Goal: Transaction & Acquisition: Purchase product/service

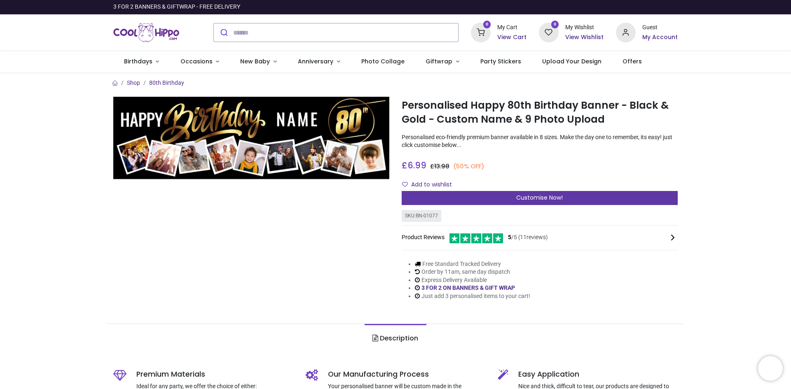
click at [549, 198] on span "Customise Now!" at bounding box center [539, 198] width 47 height 8
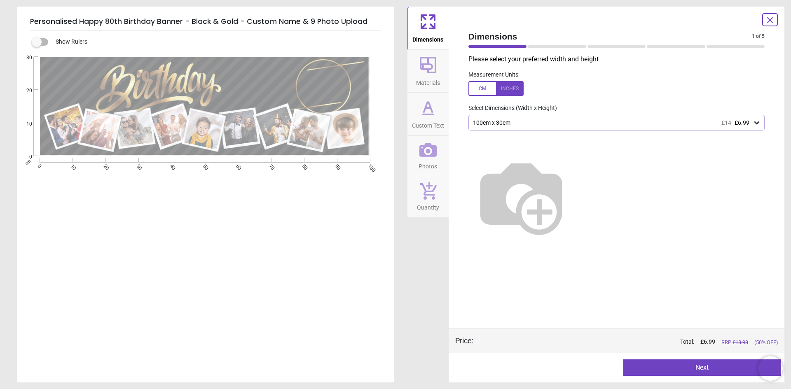
click at [700, 370] on button "Next" at bounding box center [702, 368] width 158 height 16
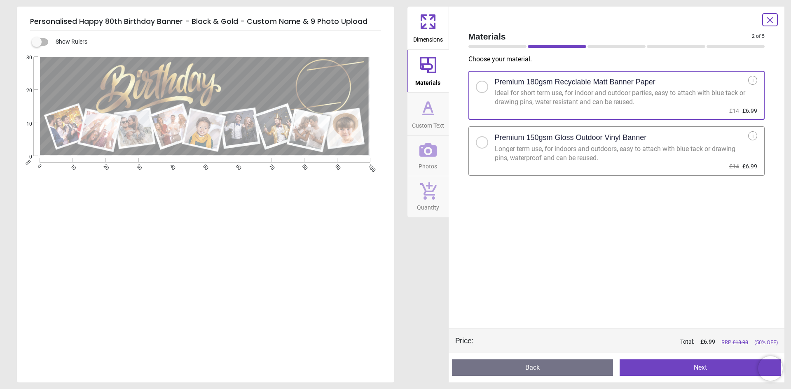
click at [700, 370] on button "Next" at bounding box center [701, 368] width 162 height 16
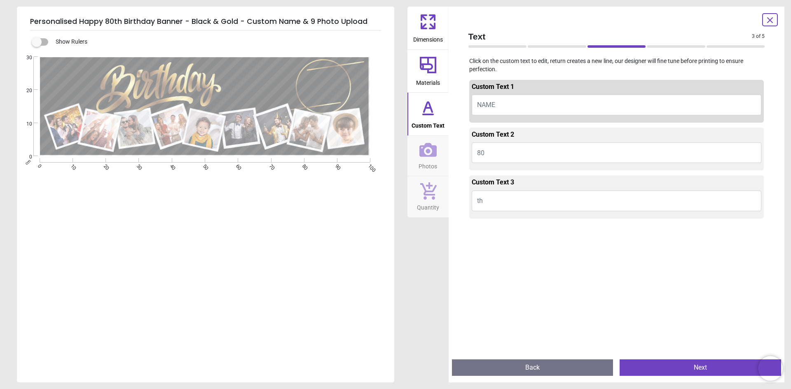
click at [494, 106] on span "NAME" at bounding box center [486, 105] width 18 height 8
type textarea "*"
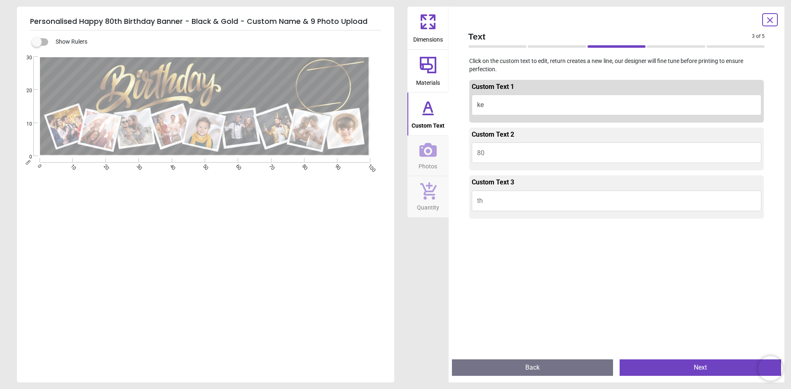
type textarea "*"
type textarea "*****"
click at [495, 155] on button "80" at bounding box center [617, 153] width 290 height 21
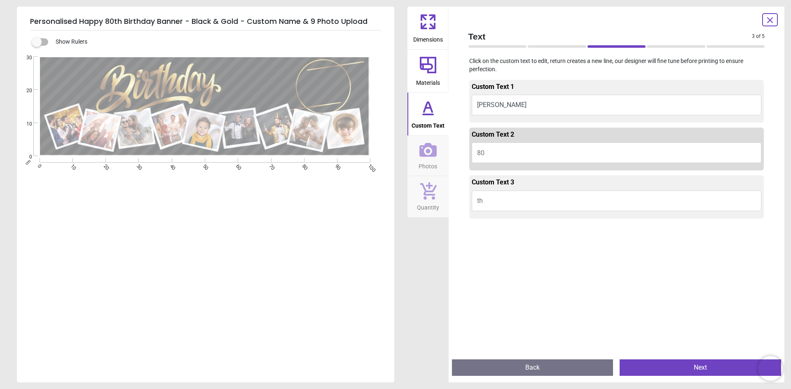
click at [509, 205] on button "th" at bounding box center [617, 201] width 290 height 21
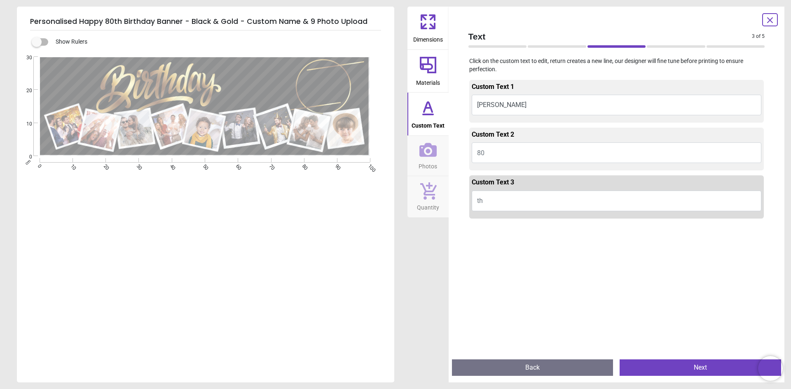
click at [689, 371] on button "Next" at bounding box center [701, 368] width 162 height 16
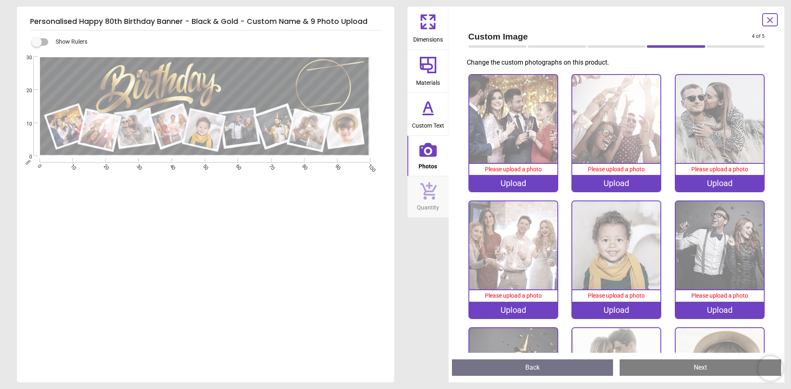
click at [426, 156] on icon at bounding box center [427, 150] width 17 height 14
click at [430, 153] on icon at bounding box center [427, 149] width 17 height 17
click at [516, 183] on div "Upload" at bounding box center [513, 183] width 88 height 16
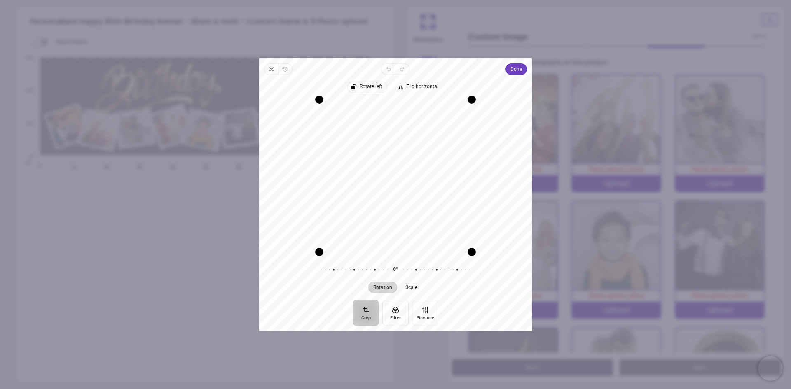
click at [372, 85] on span "Rotate left" at bounding box center [371, 86] width 23 height 5
drag, startPoint x: 473, startPoint y: 100, endPoint x: 473, endPoint y: 108, distance: 7.9
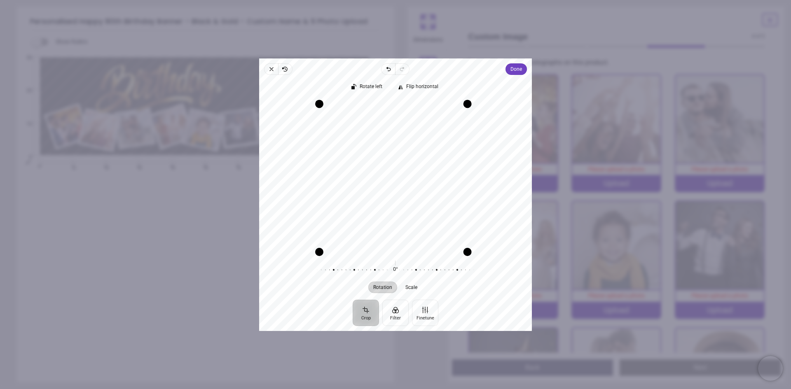
click at [472, 108] on div "Drag corner tr" at bounding box center [468, 104] width 8 height 8
click at [427, 141] on div "Recenter" at bounding box center [396, 175] width 260 height 152
click at [513, 72] on span "Done" at bounding box center [516, 69] width 12 height 10
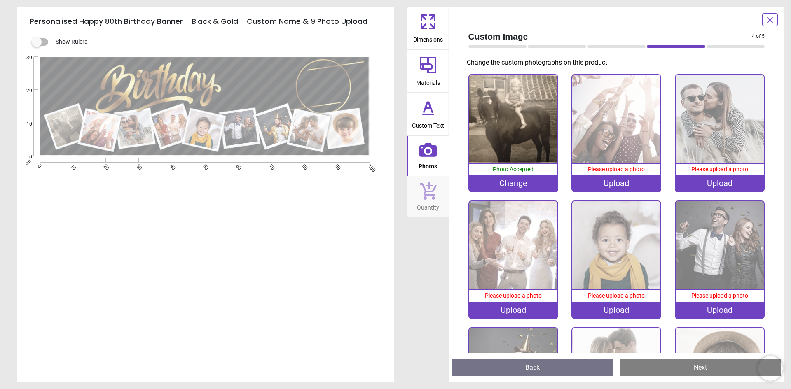
click at [618, 185] on div "Upload" at bounding box center [616, 183] width 88 height 16
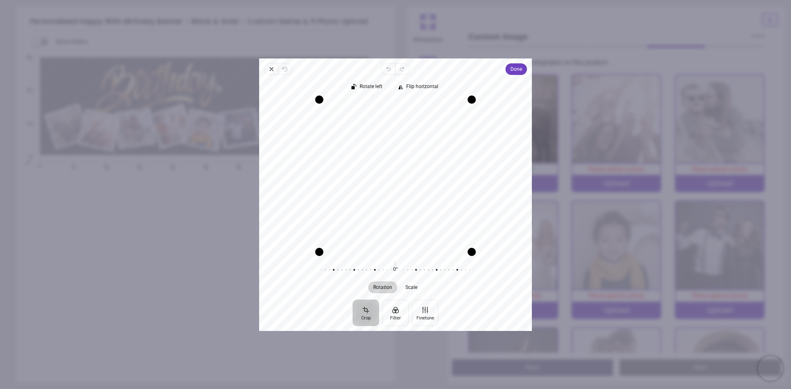
drag, startPoint x: 363, startPoint y: 167, endPoint x: 362, endPoint y: 174, distance: 7.1
click at [362, 174] on div "Recenter" at bounding box center [396, 175] width 260 height 152
drag, startPoint x: 470, startPoint y: 250, endPoint x: 459, endPoint y: 241, distance: 14.1
click at [459, 241] on div "Drag corner br" at bounding box center [462, 242] width 8 height 8
click at [411, 213] on div "Recenter" at bounding box center [396, 175] width 260 height 152
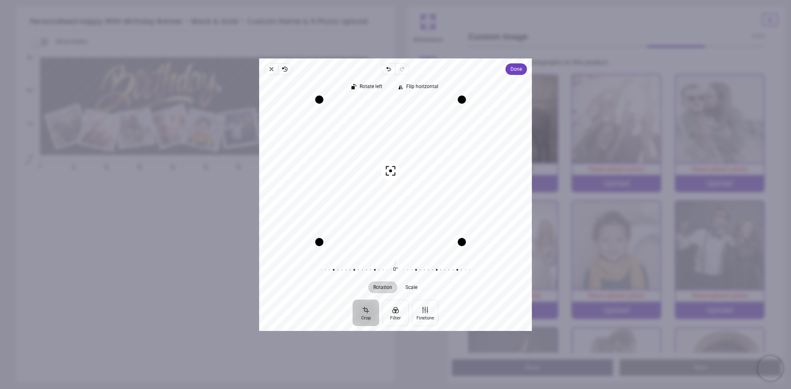
drag, startPoint x: 356, startPoint y: 149, endPoint x: 382, endPoint y: 151, distance: 26.4
click at [382, 151] on div "Recenter" at bounding box center [396, 175] width 260 height 152
click at [319, 104] on div "Drag corner tl" at bounding box center [320, 100] width 8 height 8
click at [517, 70] on span "Done" at bounding box center [516, 69] width 12 height 10
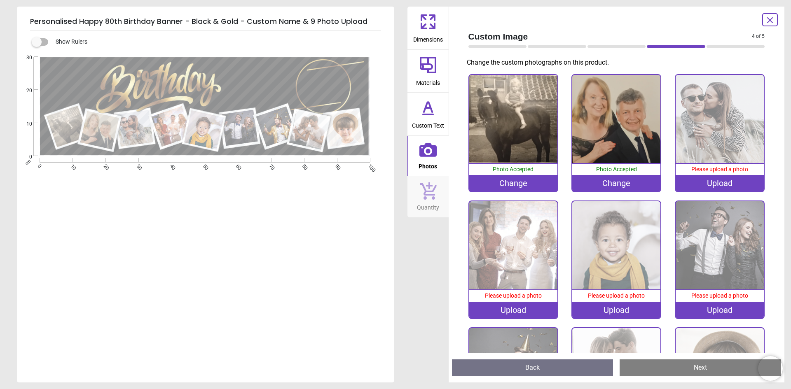
click at [725, 184] on div "Upload" at bounding box center [720, 183] width 88 height 16
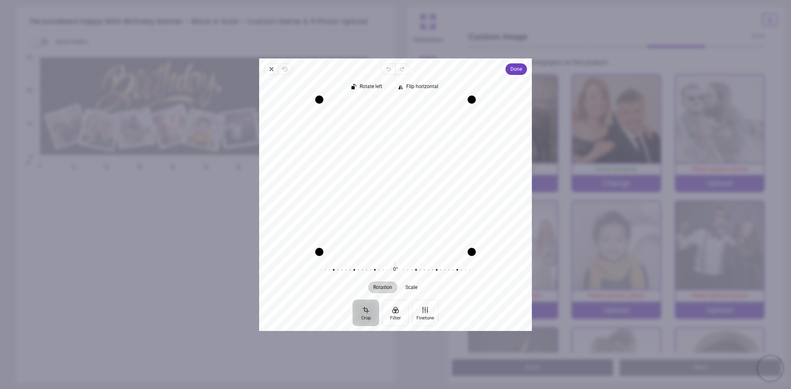
drag, startPoint x: 443, startPoint y: 217, endPoint x: 450, endPoint y: 232, distance: 16.8
click at [447, 216] on div "Recenter" at bounding box center [396, 175] width 260 height 152
drag, startPoint x: 474, startPoint y: 254, endPoint x: 446, endPoint y: 245, distance: 29.3
click at [446, 245] on div "Recenter" at bounding box center [396, 175] width 260 height 152
drag, startPoint x: 411, startPoint y: 209, endPoint x: 407, endPoint y: 190, distance: 20.3
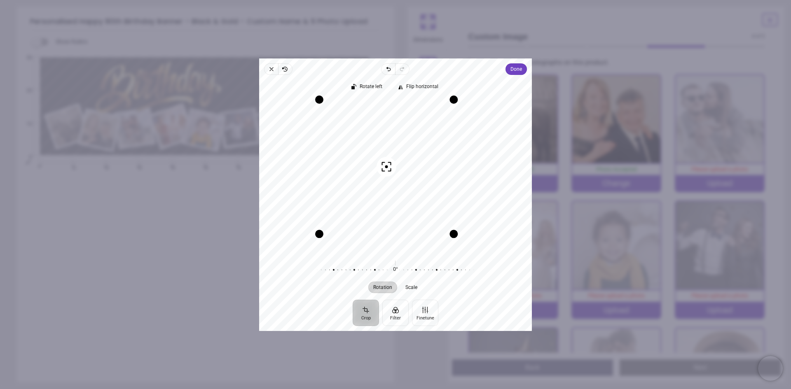
click at [407, 190] on div "Recenter" at bounding box center [396, 175] width 260 height 152
click at [519, 71] on span "Done" at bounding box center [516, 69] width 12 height 10
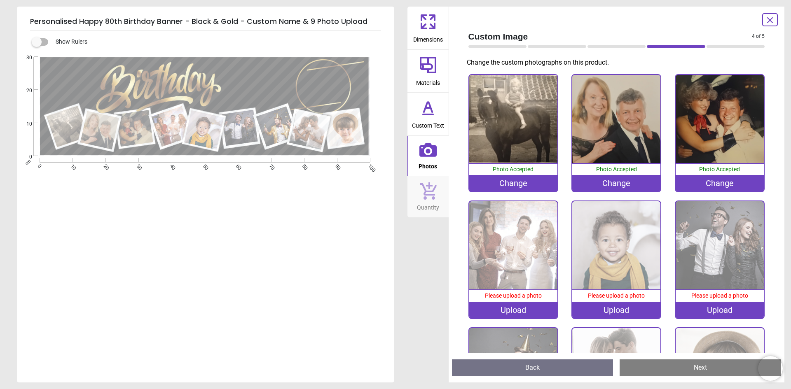
click at [513, 310] on div "Upload" at bounding box center [513, 310] width 88 height 16
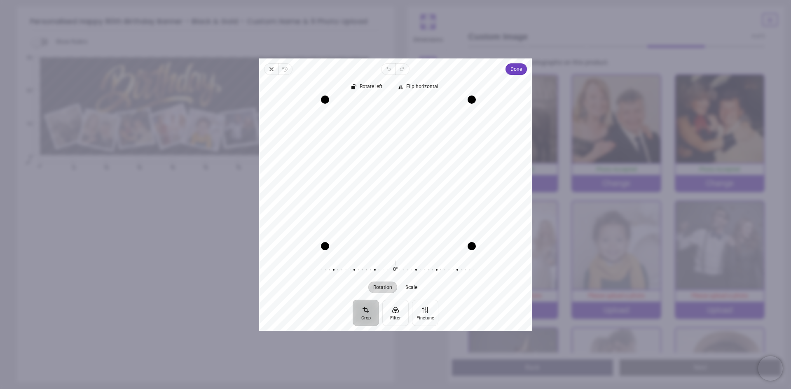
drag, startPoint x: 323, startPoint y: 251, endPoint x: 328, endPoint y: 245, distance: 8.2
click at [328, 245] on div "Drag corner bl" at bounding box center [325, 246] width 8 height 8
drag, startPoint x: 471, startPoint y: 247, endPoint x: 453, endPoint y: 246, distance: 17.8
click at [453, 246] on div "Recenter" at bounding box center [396, 175] width 260 height 152
drag, startPoint x: 413, startPoint y: 217, endPoint x: 414, endPoint y: 201, distance: 15.7
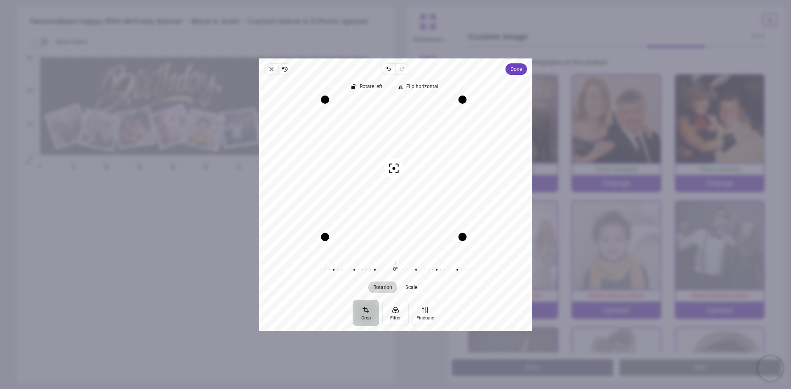
click at [414, 201] on div "Recenter" at bounding box center [396, 175] width 260 height 152
click at [497, 184] on div "Recenter" at bounding box center [396, 175] width 260 height 152
click at [516, 70] on span "Done" at bounding box center [516, 69] width 12 height 10
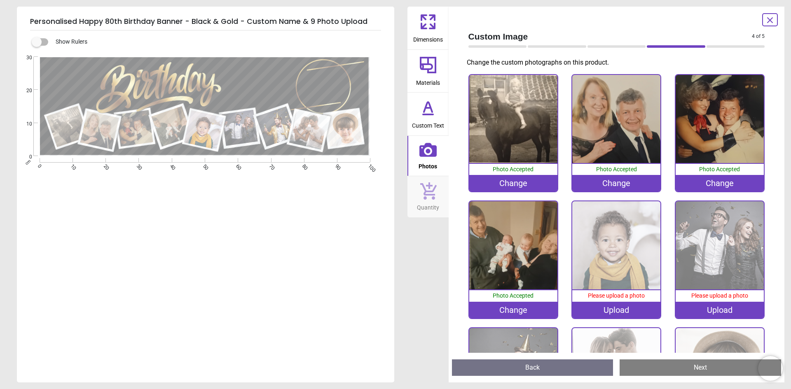
click at [506, 249] on img at bounding box center [513, 245] width 88 height 88
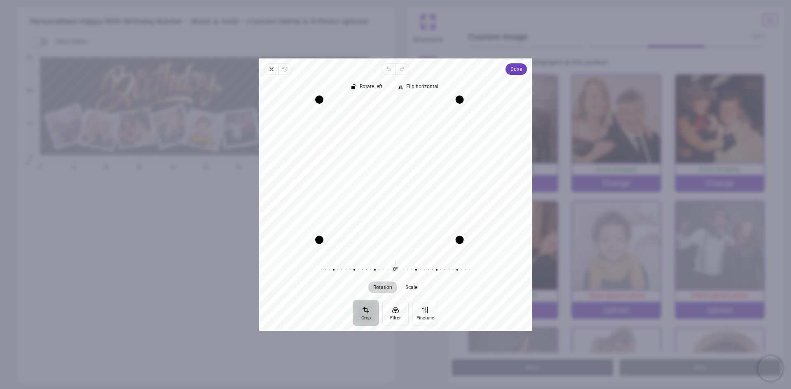
drag, startPoint x: 474, startPoint y: 252, endPoint x: 459, endPoint y: 242, distance: 17.6
click at [459, 242] on div "Drag corner br" at bounding box center [460, 240] width 8 height 8
drag, startPoint x: 320, startPoint y: 241, endPoint x: 357, endPoint y: 239, distance: 37.1
click at [357, 239] on div "Recenter" at bounding box center [396, 175] width 260 height 152
click at [402, 203] on div "Recenter" at bounding box center [396, 175] width 260 height 152
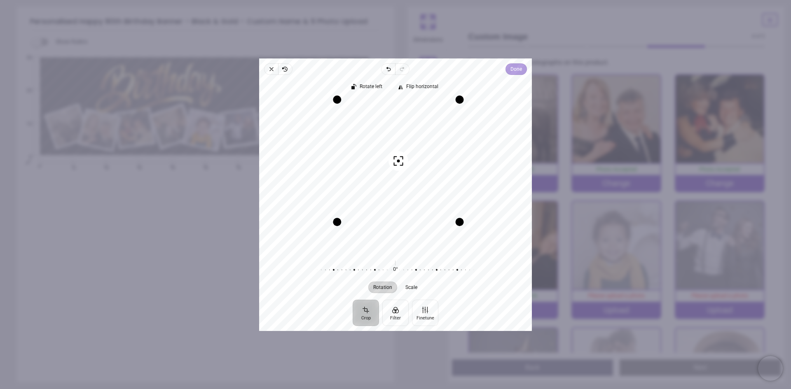
click at [512, 69] on span "Done" at bounding box center [516, 69] width 12 height 10
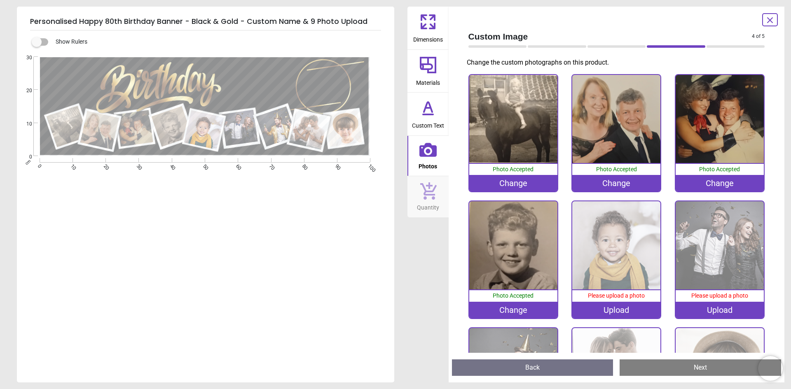
click at [609, 310] on div "Upload" at bounding box center [616, 310] width 88 height 16
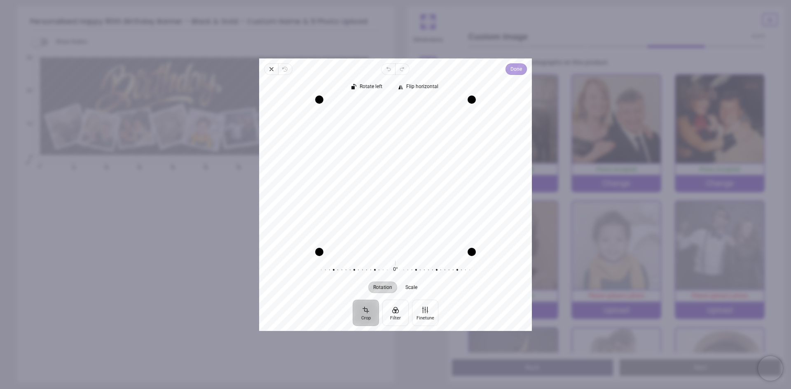
click at [516, 71] on span "Done" at bounding box center [516, 69] width 12 height 10
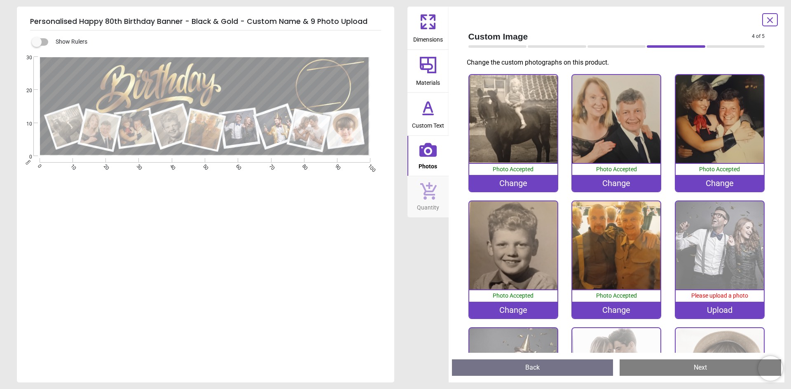
click at [716, 312] on div "Upload" at bounding box center [720, 310] width 88 height 16
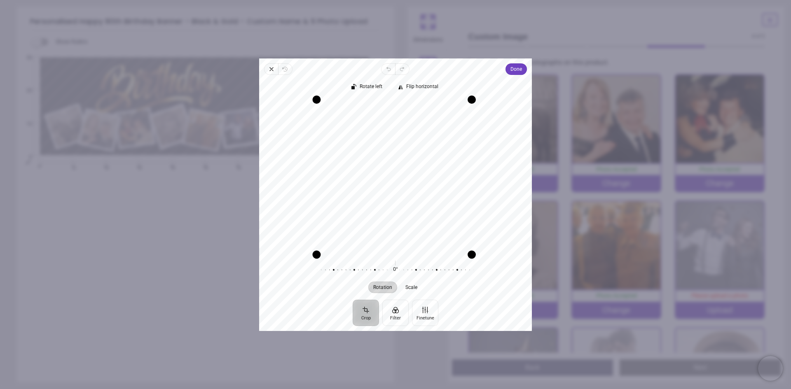
drag, startPoint x: 319, startPoint y: 251, endPoint x: 375, endPoint y: 263, distance: 57.1
click at [298, 258] on div "Rotate left Flip horizontal Recenter Rotation Scale 0° Reset" at bounding box center [395, 187] width 273 height 225
drag, startPoint x: 472, startPoint y: 253, endPoint x: 551, endPoint y: 312, distance: 98.4
click at [552, 236] on div "× Trustpilot Product Reviews 5 /5 ( 11 reviews) Sarah Really pleased with the b…" at bounding box center [540, 206] width 276 height 59
drag, startPoint x: 457, startPoint y: 226, endPoint x: 445, endPoint y: 226, distance: 11.9
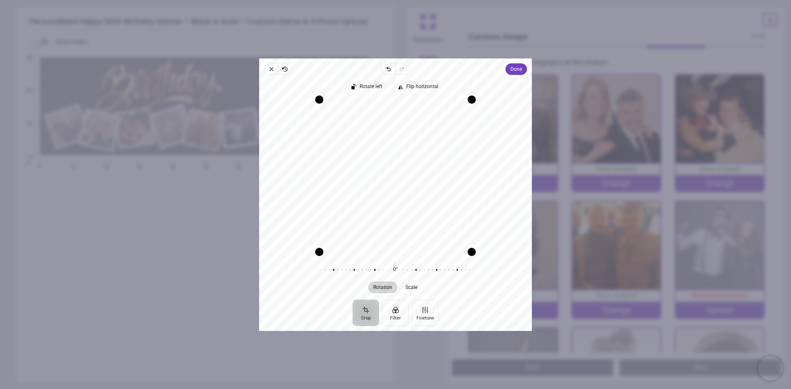
click at [445, 226] on div "Recenter" at bounding box center [396, 175] width 260 height 152
drag, startPoint x: 320, startPoint y: 252, endPoint x: 31, endPoint y: 286, distance: 290.7
click at [402, 236] on div "× Trustpilot Product Reviews 5 /5 ( 11 reviews) Sarah Really pleased with the b…" at bounding box center [540, 206] width 276 height 59
drag, startPoint x: 373, startPoint y: 192, endPoint x: 379, endPoint y: 192, distance: 6.2
click at [379, 192] on div "Recenter" at bounding box center [396, 175] width 260 height 152
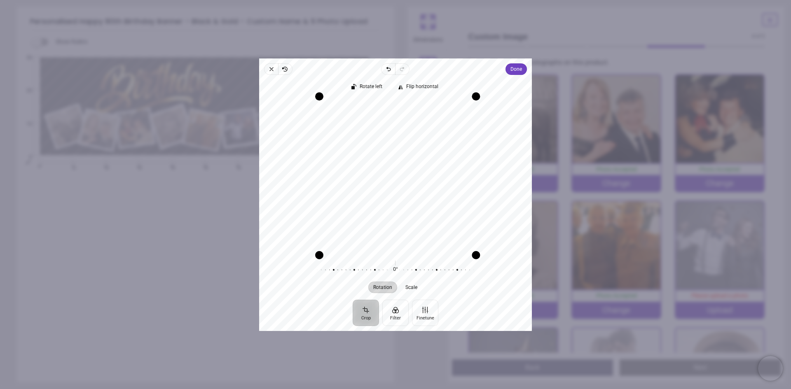
drag, startPoint x: 473, startPoint y: 176, endPoint x: 514, endPoint y: 178, distance: 41.3
click at [514, 178] on div "Recenter" at bounding box center [396, 175] width 260 height 152
drag, startPoint x: 320, startPoint y: 252, endPoint x: 195, endPoint y: 265, distance: 125.1
click at [402, 236] on div "× Trustpilot Product Reviews 5 /5 ( 11 reviews) Sarah Really pleased with the b…" at bounding box center [540, 206] width 276 height 59
drag, startPoint x: 474, startPoint y: 255, endPoint x: 517, endPoint y: 283, distance: 51.3
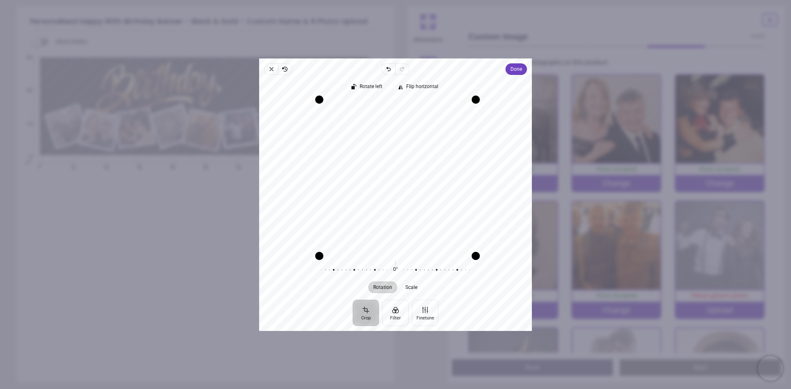
click at [517, 283] on div "Rotate left Flip horizontal Recenter Rotation Scale 0° Reset" at bounding box center [395, 187] width 273 height 225
click at [388, 250] on div "Drag edge b" at bounding box center [396, 250] width 150 height 8
click at [414, 287] on span "Scale" at bounding box center [412, 287] width 12 height 5
drag, startPoint x: 467, startPoint y: 249, endPoint x: 538, endPoint y: 283, distance: 78.5
click at [538, 236] on div "× Trustpilot Product Reviews 5 /5 ( 11 reviews) Sarah Really pleased with the b…" at bounding box center [540, 206] width 276 height 59
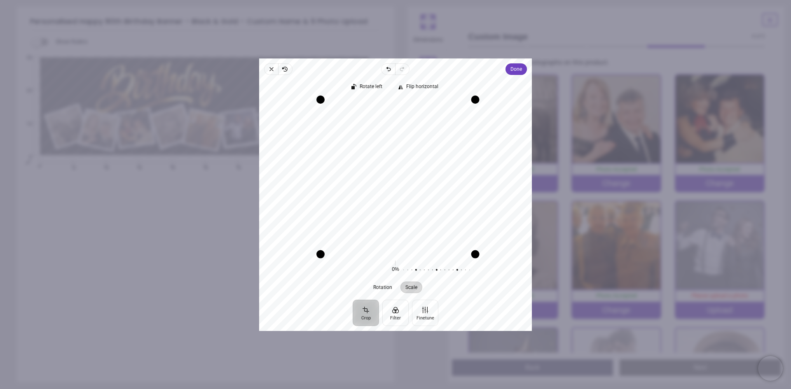
drag, startPoint x: 475, startPoint y: 253, endPoint x: 490, endPoint y: 259, distance: 16.4
click at [490, 259] on div "Rotate left Flip horizontal Recenter Rotation Scale 0° Reset 0% Reset" at bounding box center [395, 187] width 273 height 225
drag, startPoint x: 475, startPoint y: 103, endPoint x: 524, endPoint y: 133, distance: 57.7
click at [524, 133] on div "Recenter" at bounding box center [396, 175] width 260 height 152
click at [368, 312] on button "Crop" at bounding box center [366, 313] width 26 height 26
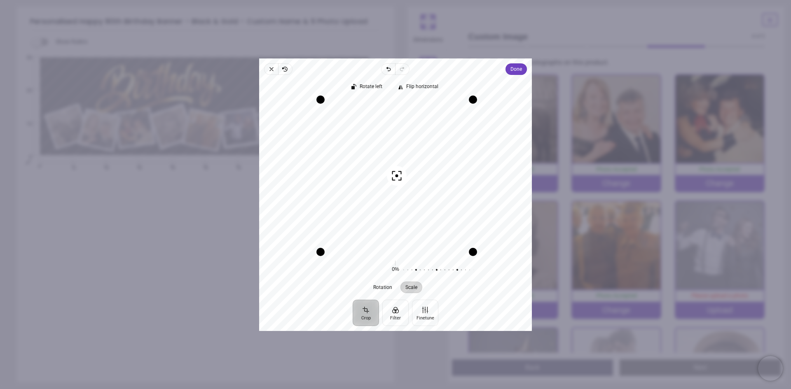
click at [367, 311] on button "Crop" at bounding box center [366, 313] width 26 height 26
click at [430, 309] on button "Finetune" at bounding box center [425, 313] width 26 height 26
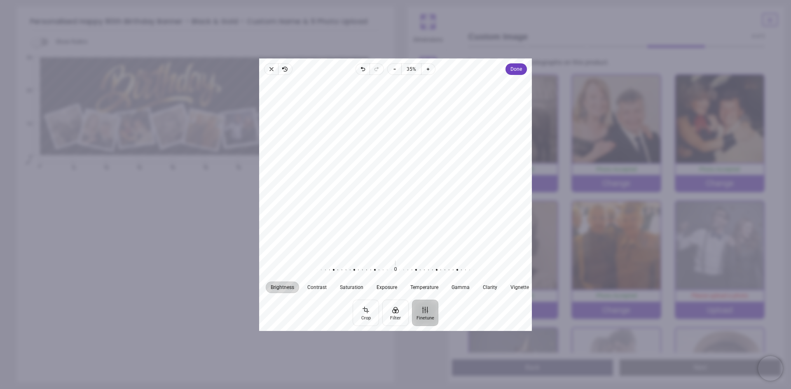
click at [405, 253] on div at bounding box center [395, 166] width 273 height 177
click at [370, 317] on button "Crop" at bounding box center [366, 313] width 26 height 26
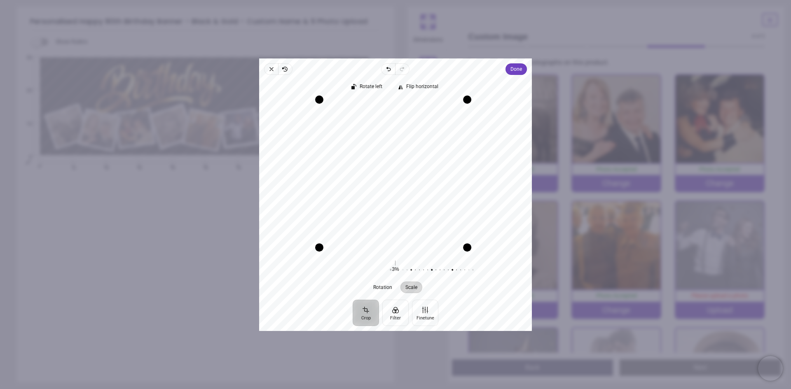
drag, startPoint x: 471, startPoint y: 252, endPoint x: 470, endPoint y: 244, distance: 8.7
click at [470, 244] on div "Drag corner br" at bounding box center [467, 248] width 8 height 8
click at [427, 311] on button "Finetune" at bounding box center [425, 313] width 26 height 26
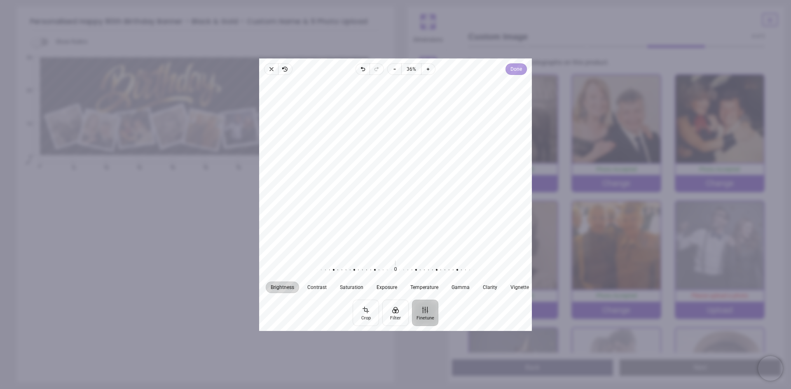
click at [519, 72] on span "Done" at bounding box center [516, 69] width 12 height 10
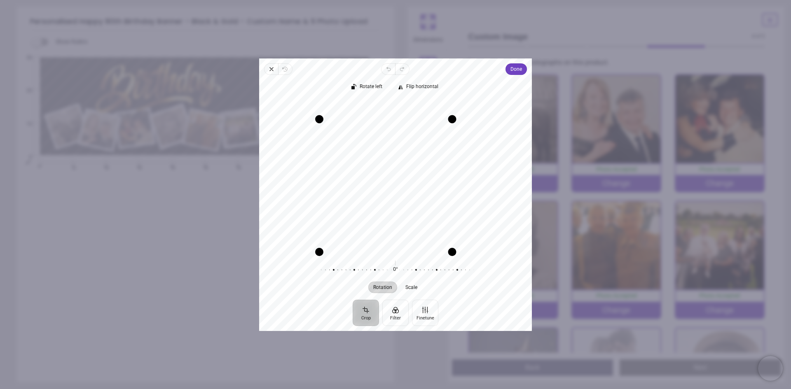
drag, startPoint x: 472, startPoint y: 101, endPoint x: 451, endPoint y: 119, distance: 27.8
click at [451, 119] on div "Drag corner tr" at bounding box center [452, 119] width 8 height 8
drag, startPoint x: 320, startPoint y: 252, endPoint x: 345, endPoint y: 244, distance: 26.8
click at [345, 244] on div "Recenter" at bounding box center [396, 175] width 260 height 152
drag, startPoint x: 398, startPoint y: 217, endPoint x: 407, endPoint y: 192, distance: 26.4
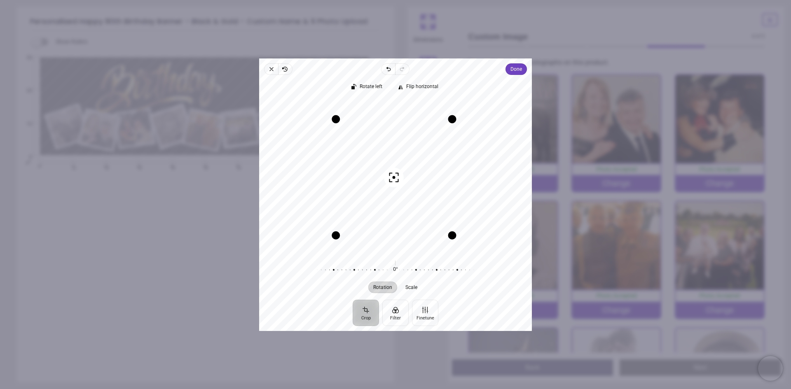
click at [407, 192] on div "Recenter" at bounding box center [396, 175] width 260 height 152
click at [429, 317] on button "Finetune" at bounding box center [425, 313] width 26 height 26
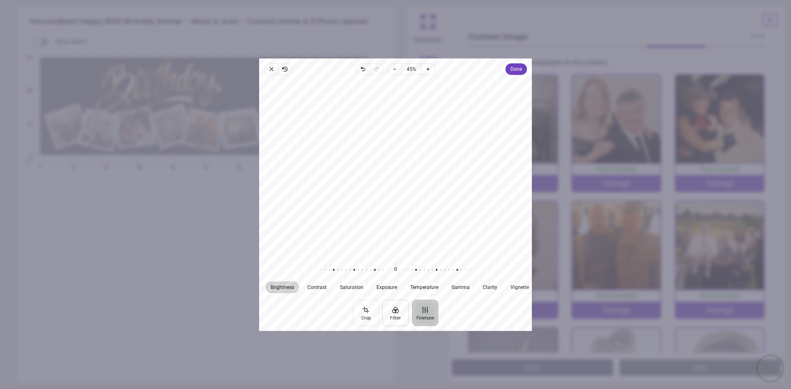
click at [391, 311] on button "Filter" at bounding box center [395, 313] width 26 height 26
click at [365, 311] on button "Crop" at bounding box center [366, 313] width 26 height 26
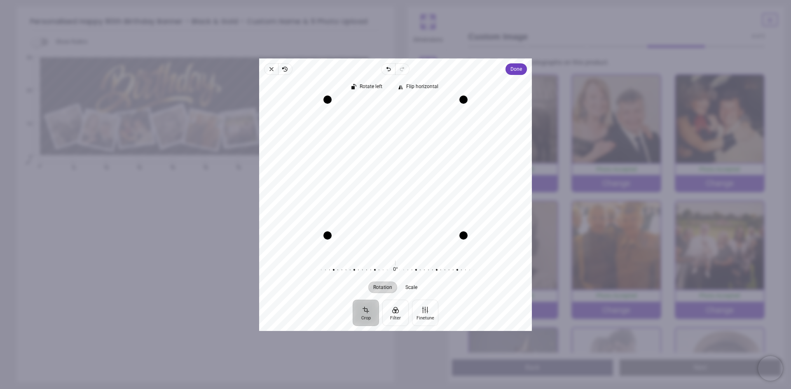
drag, startPoint x: 384, startPoint y: 253, endPoint x: 391, endPoint y: 237, distance: 18.2
click at [391, 237] on div "Drag edge b" at bounding box center [396, 236] width 136 height 8
drag, startPoint x: 467, startPoint y: 98, endPoint x: 488, endPoint y: 66, distance: 39.1
click at [488, 66] on div "Close Revert Undo Redo Done Crop Filter Finetune Rotate left Flip horizontal Re…" at bounding box center [395, 195] width 273 height 273
drag, startPoint x: 470, startPoint y: 244, endPoint x: 482, endPoint y: 265, distance: 24.0
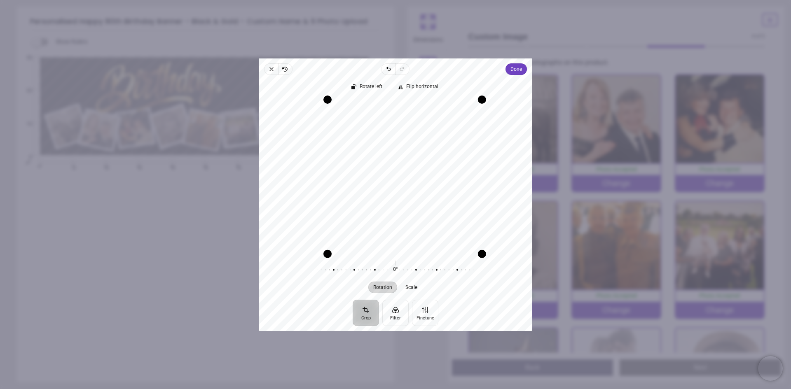
click at [482, 265] on div "Rotate left Flip horizontal Recenter Rotation Scale 0° Reset" at bounding box center [395, 187] width 273 height 225
click at [426, 313] on button "Finetune" at bounding box center [425, 313] width 26 height 26
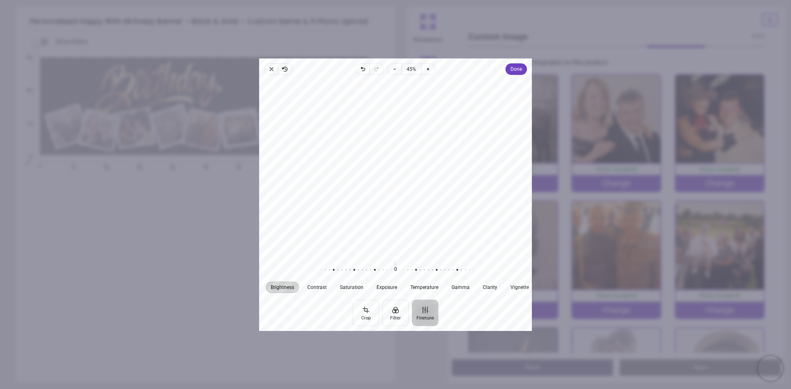
drag, startPoint x: 397, startPoint y: 221, endPoint x: 416, endPoint y: 226, distance: 19.2
click at [416, 226] on div at bounding box center [395, 166] width 273 height 177
click at [518, 70] on span "Done" at bounding box center [516, 69] width 12 height 10
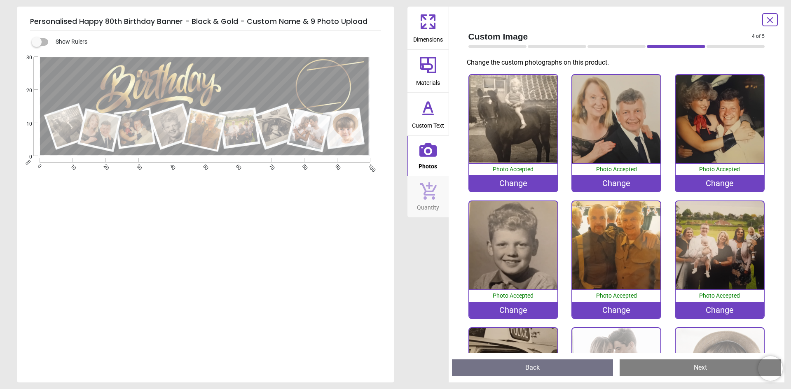
scroll to position [98, 0]
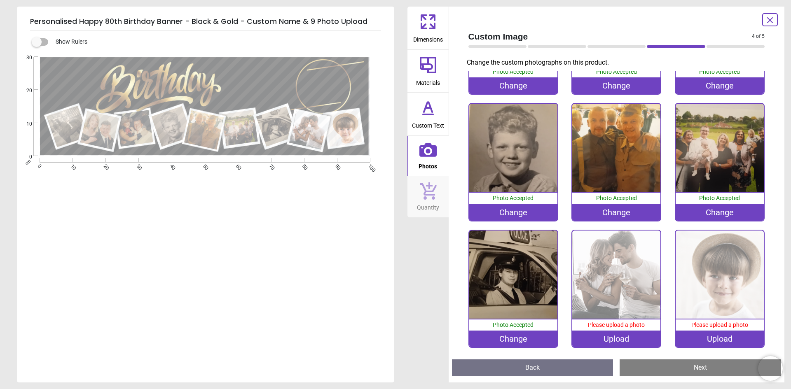
click at [633, 337] on div "Upload" at bounding box center [616, 339] width 88 height 16
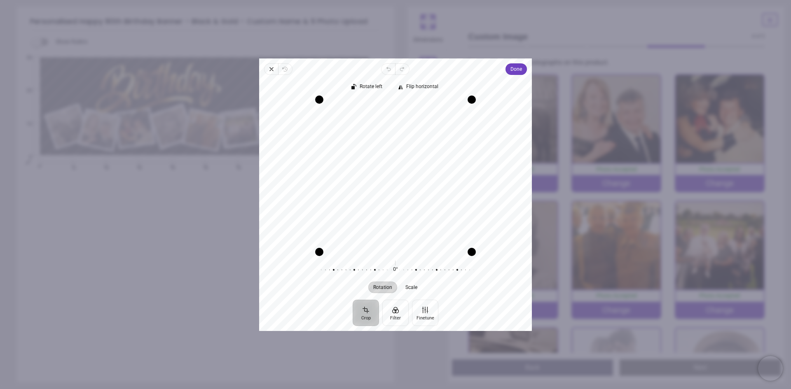
scroll to position [98, 0]
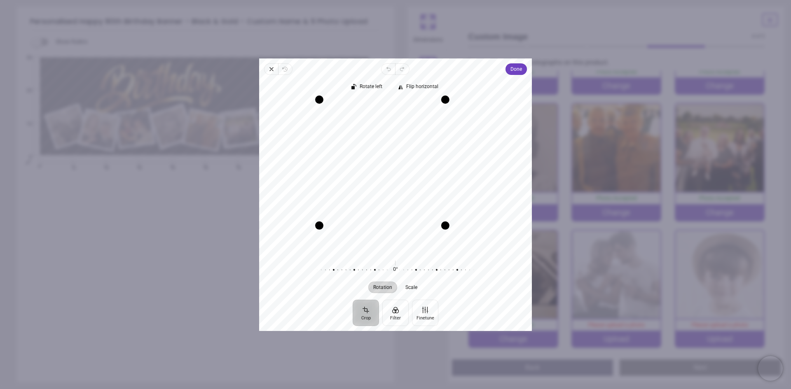
drag, startPoint x: 472, startPoint y: 255, endPoint x: 457, endPoint y: 216, distance: 41.6
click at [457, 216] on div "Recenter" at bounding box center [396, 175] width 260 height 152
drag, startPoint x: 381, startPoint y: 199, endPoint x: 370, endPoint y: 179, distance: 22.9
click at [370, 179] on div "Recenter" at bounding box center [396, 175] width 260 height 152
drag, startPoint x: 445, startPoint y: 206, endPoint x: 445, endPoint y: 201, distance: 4.6
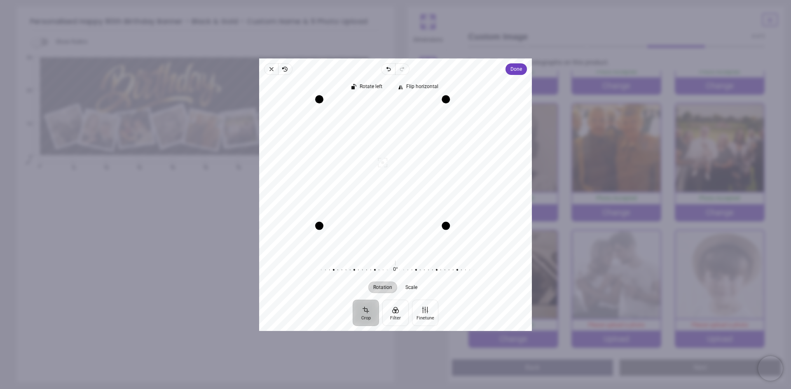
click at [445, 201] on div "Drag edge r" at bounding box center [446, 162] width 8 height 126
drag, startPoint x: 445, startPoint y: 223, endPoint x: 436, endPoint y: 192, distance: 32.7
click at [436, 192] on div "Recenter" at bounding box center [396, 175] width 260 height 152
drag, startPoint x: 425, startPoint y: 99, endPoint x: 423, endPoint y: 108, distance: 9.4
click at [423, 108] on div "Drag corner tr" at bounding box center [420, 105] width 8 height 8
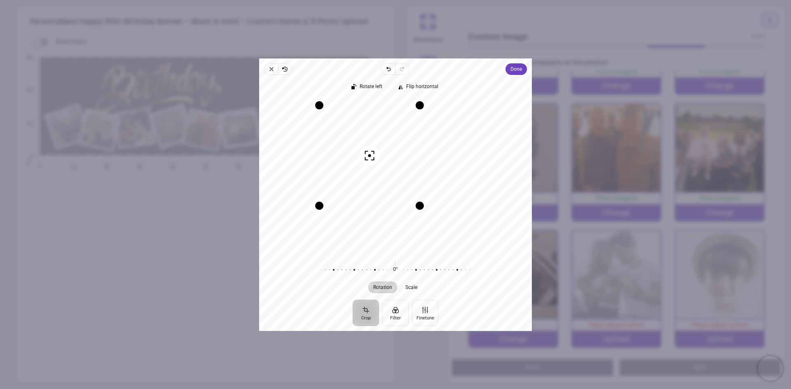
drag, startPoint x: 450, startPoint y: 168, endPoint x: 400, endPoint y: 156, distance: 50.9
click at [400, 156] on div "Recenter" at bounding box center [396, 175] width 260 height 152
click at [509, 69] on button "Done" at bounding box center [516, 69] width 21 height 12
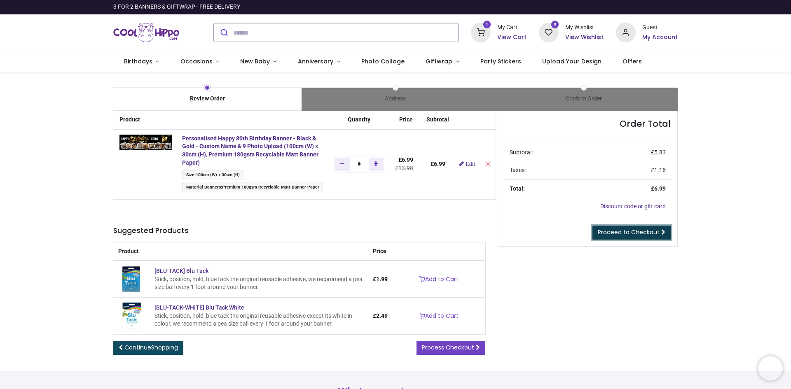
click at [641, 234] on span "Proceed to Checkout" at bounding box center [629, 232] width 62 height 8
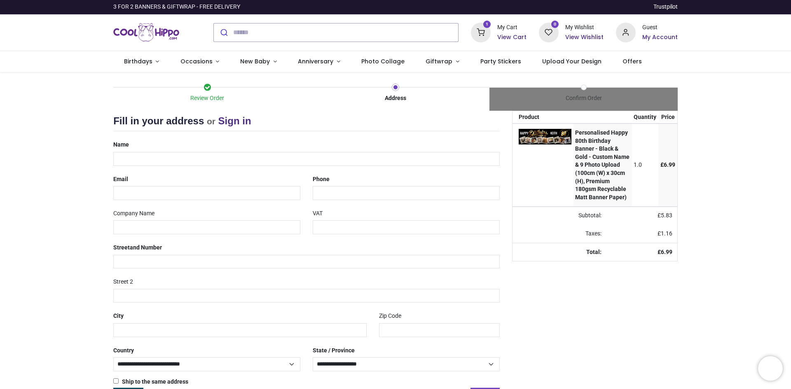
select select "***"
click at [235, 120] on link "Sign in" at bounding box center [234, 120] width 33 height 11
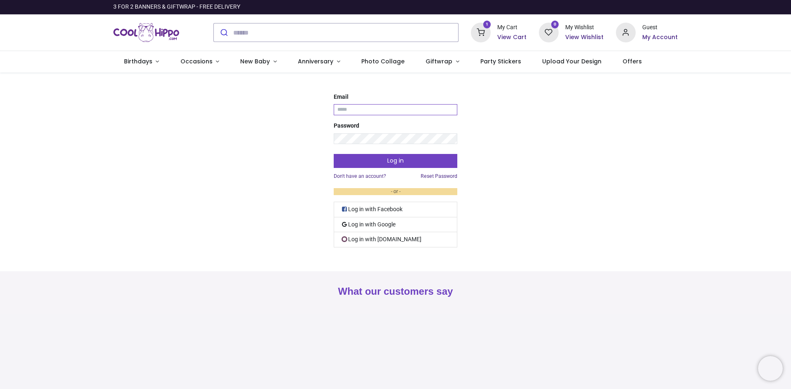
click at [367, 109] on input "Email" at bounding box center [396, 109] width 124 height 11
type input "**********"
click at [376, 157] on button "Log in" at bounding box center [396, 161] width 124 height 14
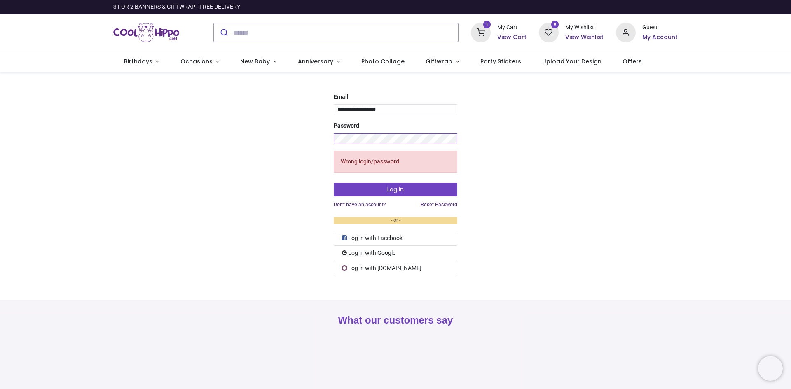
click at [334, 183] on button "Log in" at bounding box center [396, 190] width 124 height 14
click at [434, 208] on link "Reset Password" at bounding box center [439, 204] width 37 height 7
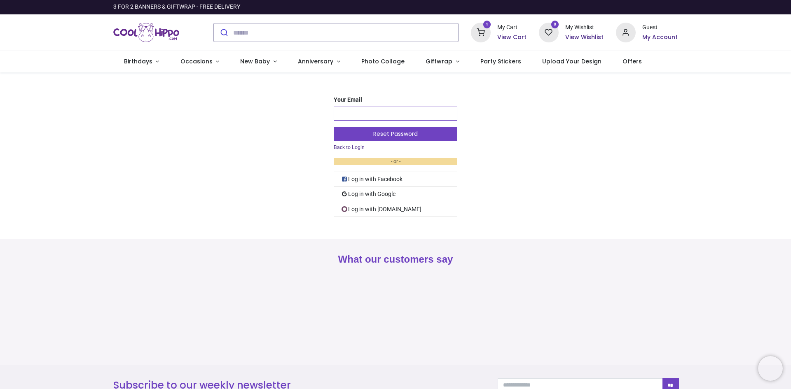
click at [348, 110] on input "Your Email" at bounding box center [396, 114] width 124 height 14
type input "**********"
click at [379, 134] on button "Reset Password" at bounding box center [396, 134] width 124 height 14
click at [355, 148] on link "Back to Login" at bounding box center [349, 147] width 31 height 7
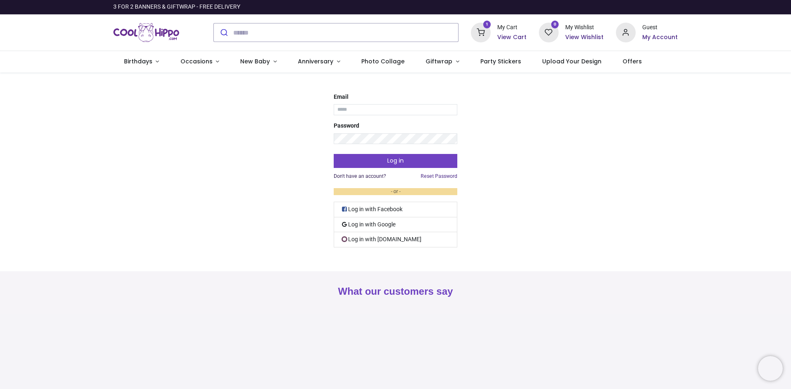
click at [361, 176] on link "Don't have an account?" at bounding box center [360, 176] width 52 height 7
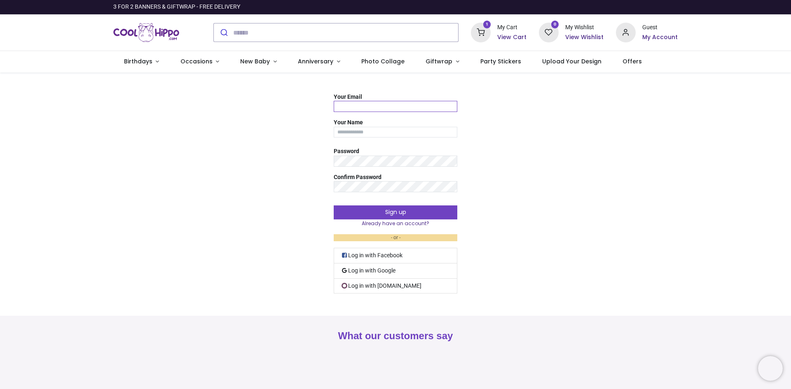
click at [373, 108] on input "Your Email" at bounding box center [396, 106] width 124 height 11
type input "**********"
click at [369, 152] on div "Password" at bounding box center [396, 155] width 124 height 22
click at [388, 213] on button "Sign up" at bounding box center [396, 213] width 124 height 14
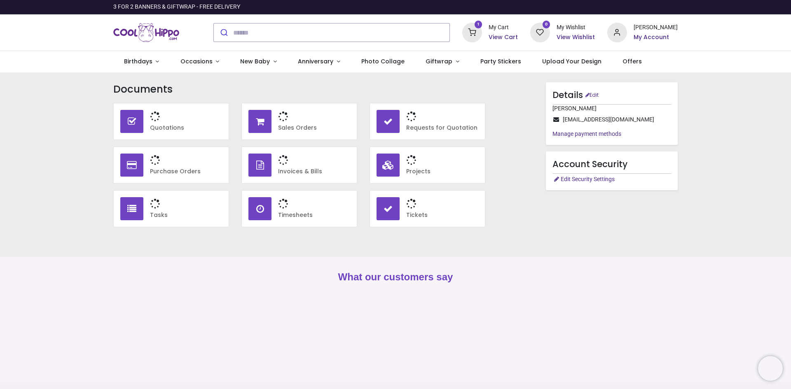
type input "**********"
click at [507, 36] on h6 "View Cart" at bounding box center [503, 37] width 29 height 8
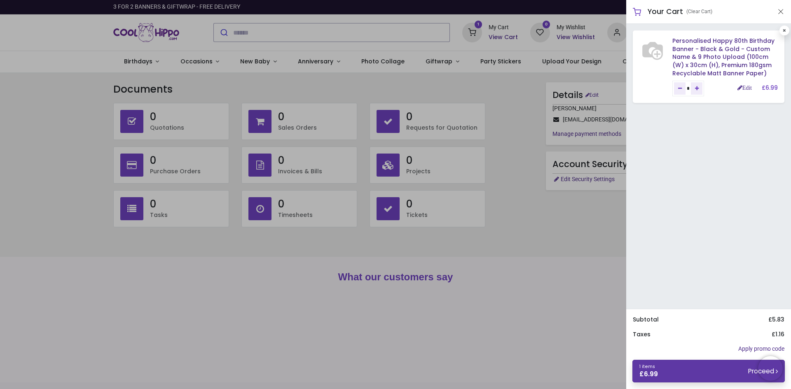
click at [738, 370] on link "1 items £ 6.99 Proceed" at bounding box center [708, 371] width 152 height 23
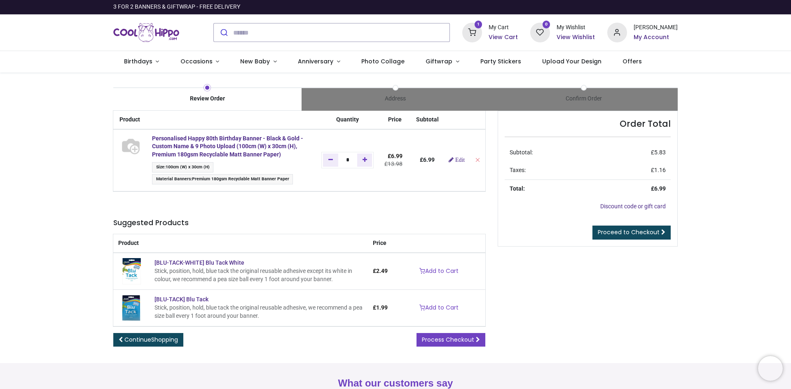
type input "**********"
click at [638, 232] on span "Proceed to Checkout" at bounding box center [629, 232] width 62 height 8
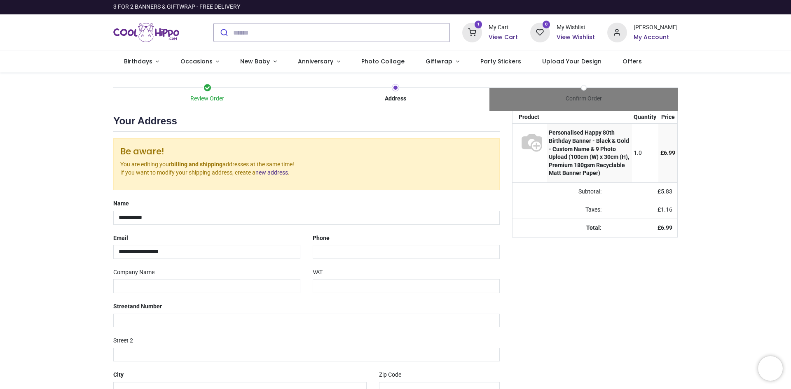
select select "***"
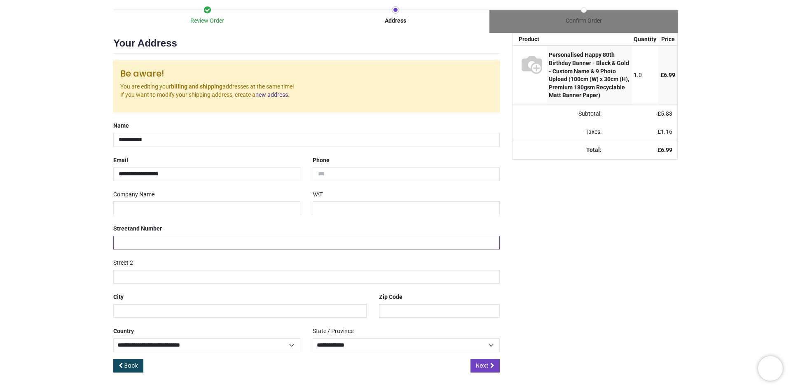
click at [165, 238] on input "text" at bounding box center [306, 243] width 386 height 14
type input "**********"
type input "*********"
type input "*******"
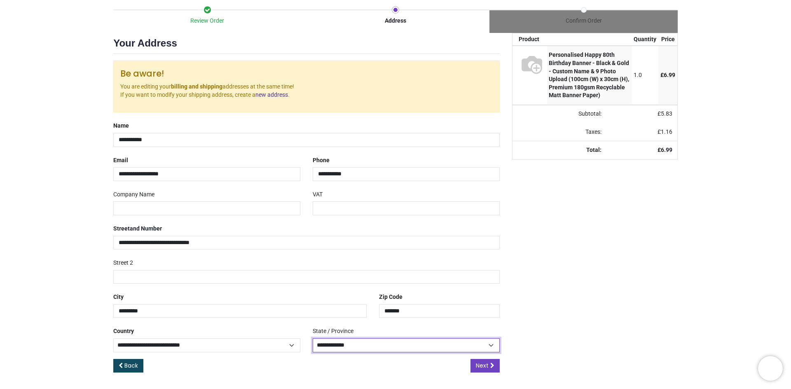
select select "***"
click at [484, 369] on span "Next" at bounding box center [482, 366] width 13 height 8
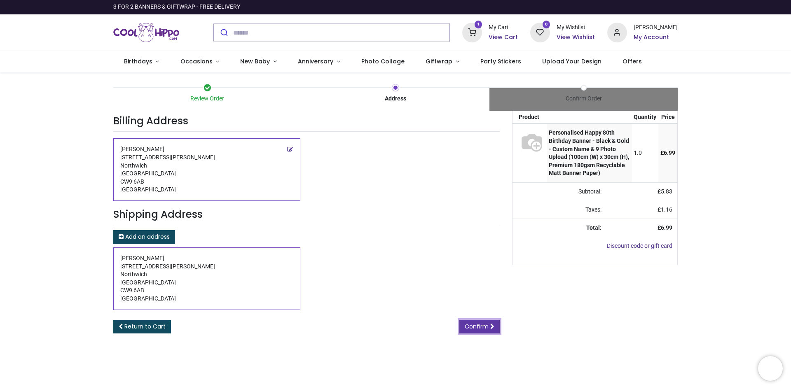
click at [490, 323] on link "Confirm" at bounding box center [479, 327] width 40 height 14
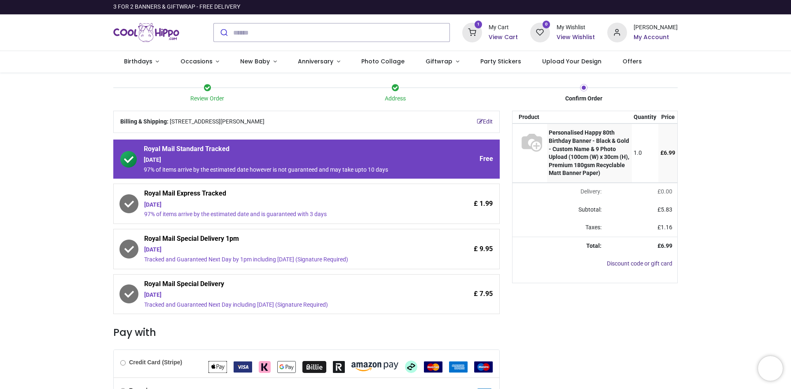
scroll to position [102, 0]
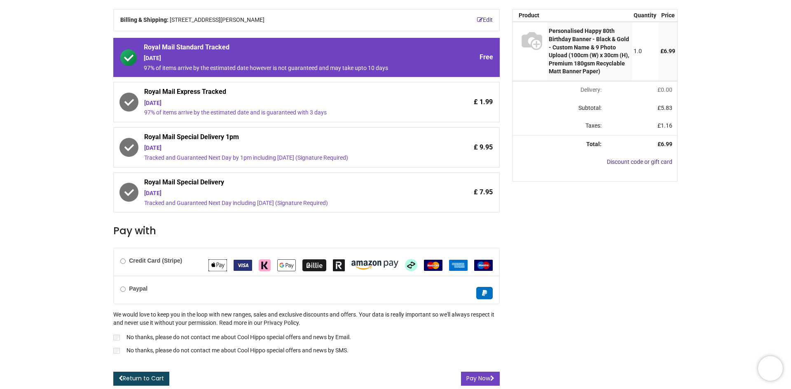
click at [260, 269] on img "Klarna" at bounding box center [265, 266] width 12 height 12
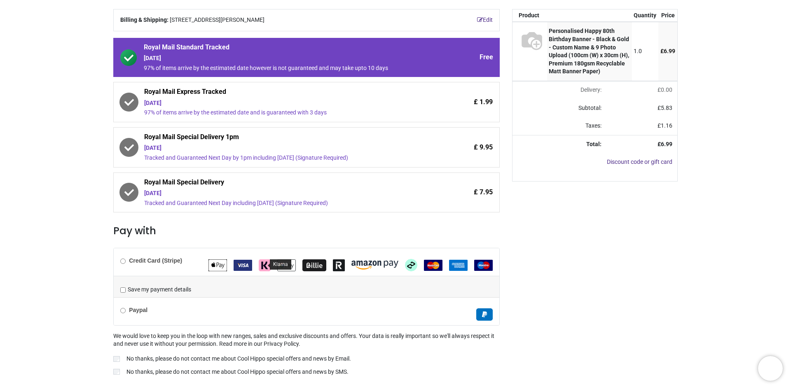
click at [260, 269] on img "Klarna" at bounding box center [265, 266] width 12 height 12
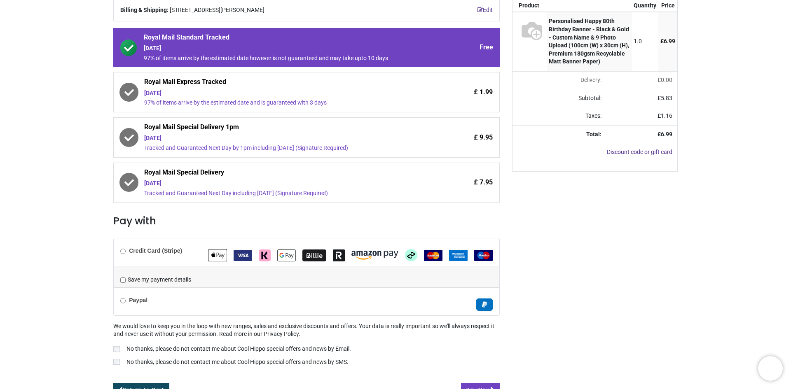
scroll to position [123, 0]
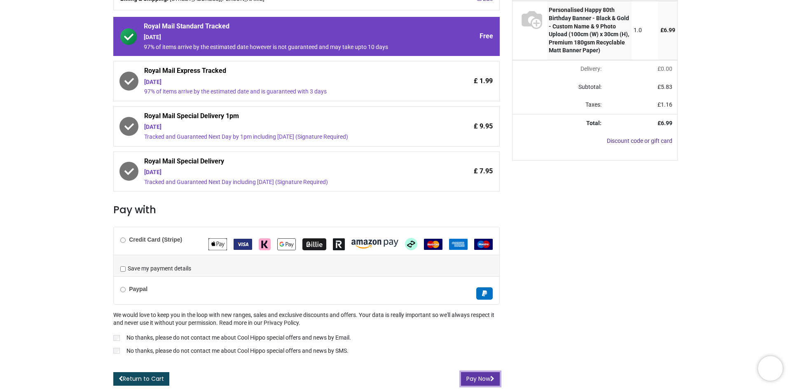
click at [483, 379] on button "Pay Now" at bounding box center [480, 379] width 39 height 14
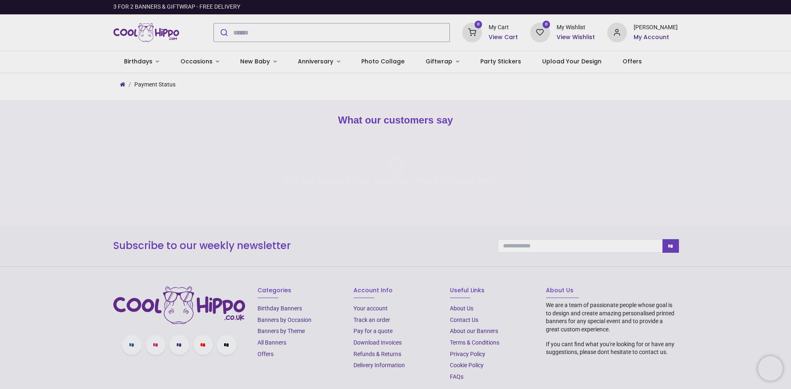
type input "**********"
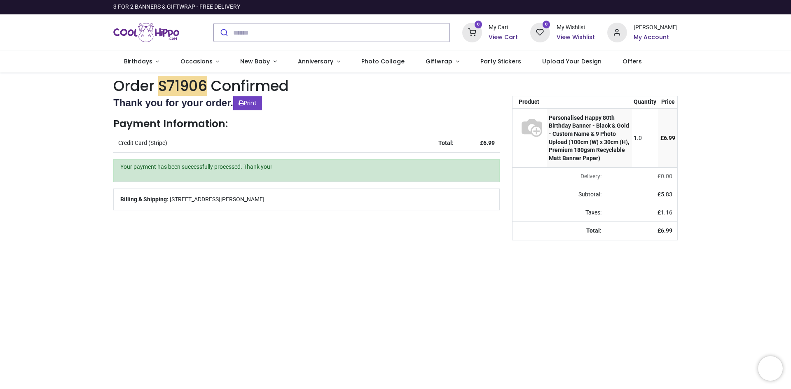
type input "**********"
